Goal: Information Seeking & Learning: Learn about a topic

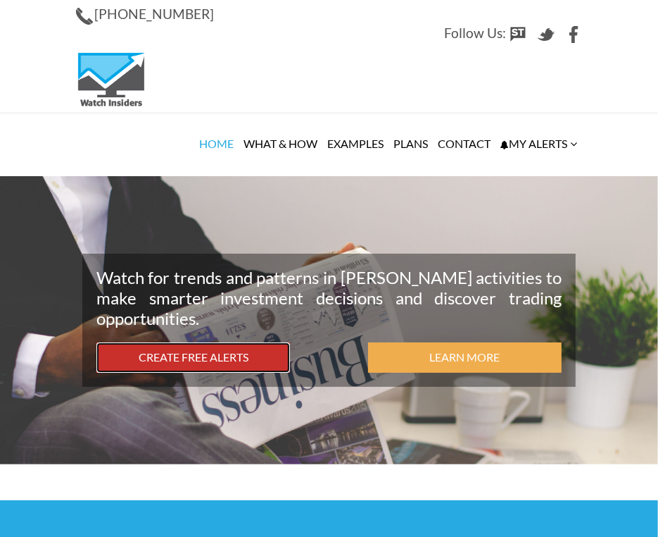
click at [228, 356] on link "Create Free Alerts" at bounding box center [193, 357] width 194 height 30
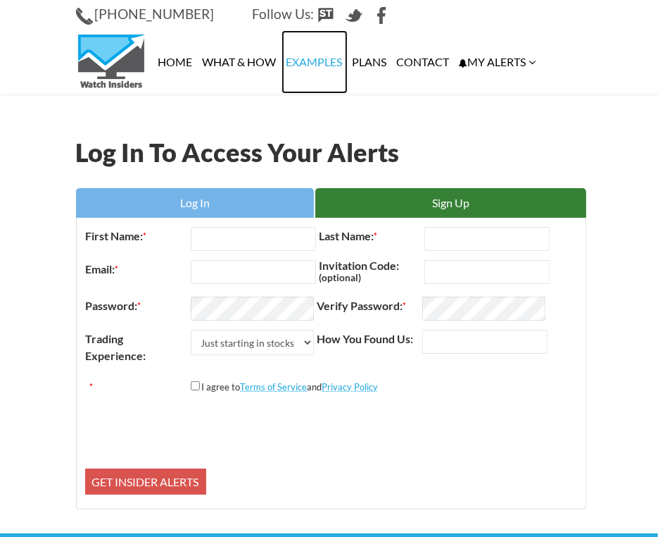
click at [312, 54] on link "Examples" at bounding box center [315, 61] width 66 height 63
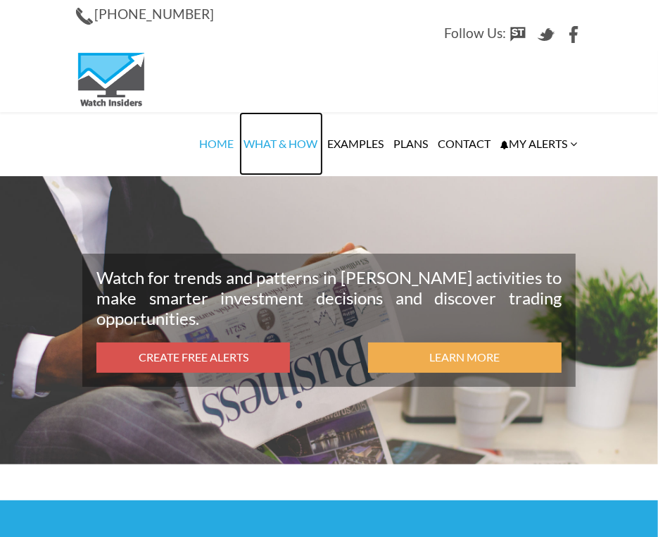
click at [301, 144] on link "What & How" at bounding box center [281, 143] width 84 height 63
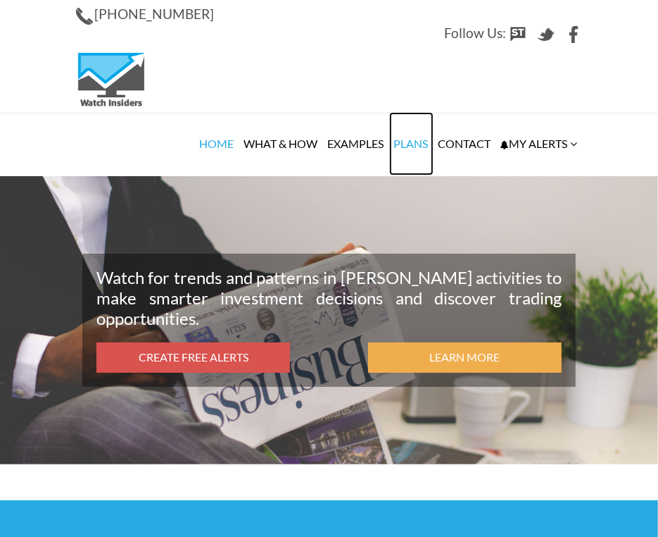
click at [422, 137] on link "Plans" at bounding box center [411, 143] width 44 height 63
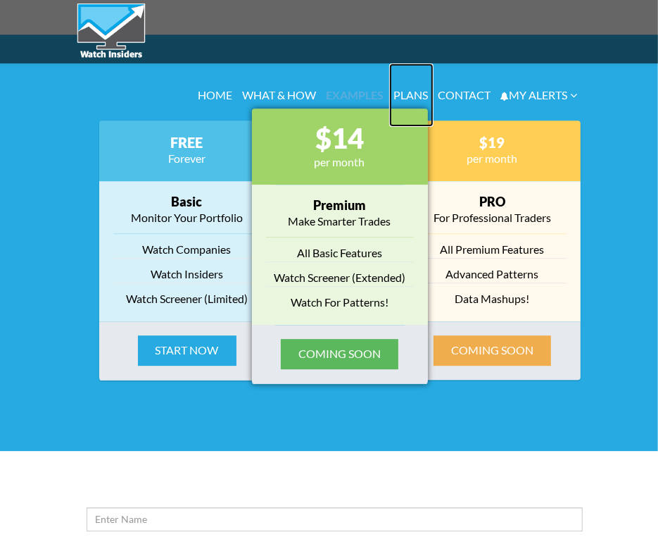
scroll to position [2428, 0]
